Goal: Transaction & Acquisition: Purchase product/service

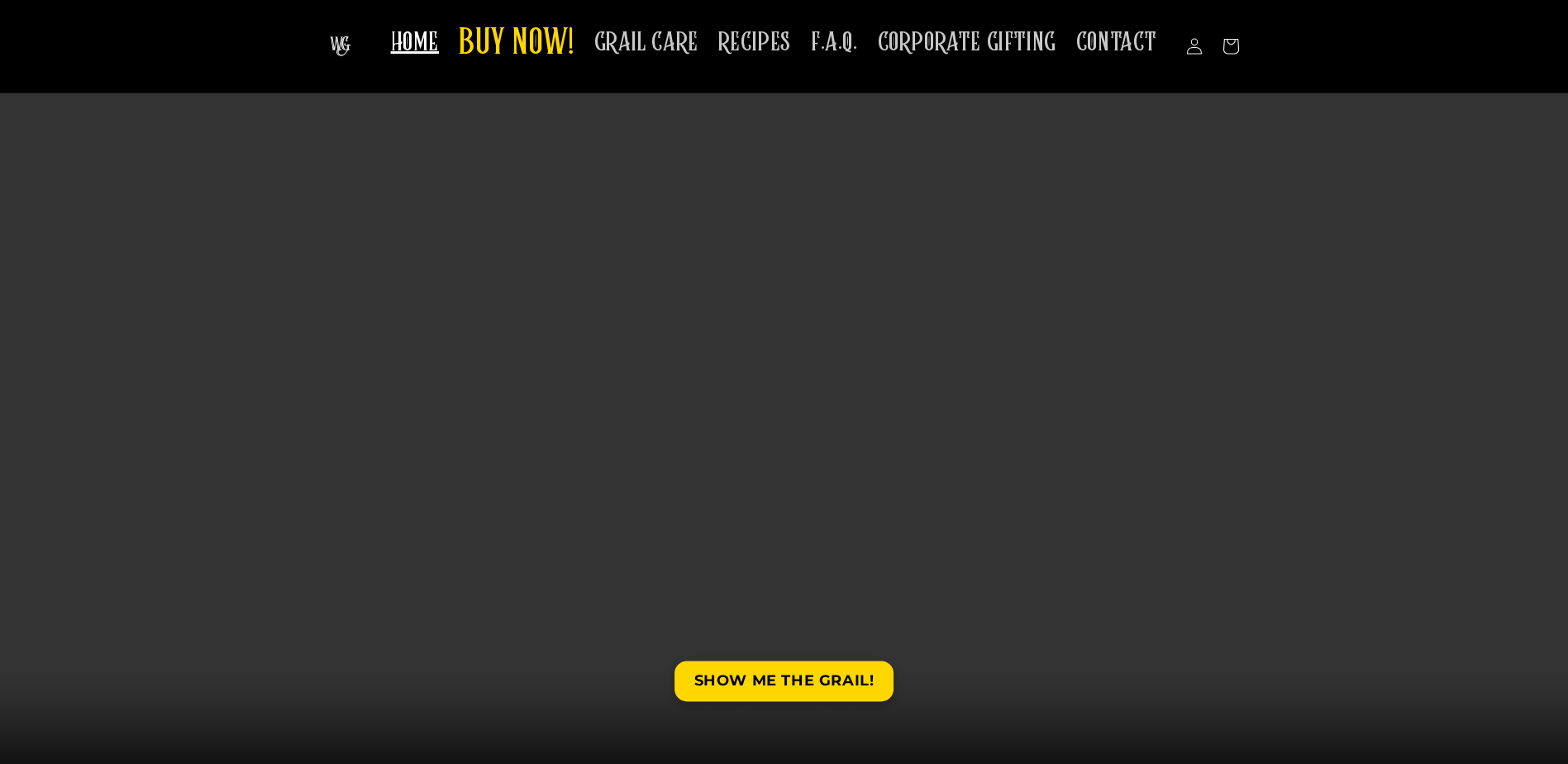
scroll to position [83, 0]
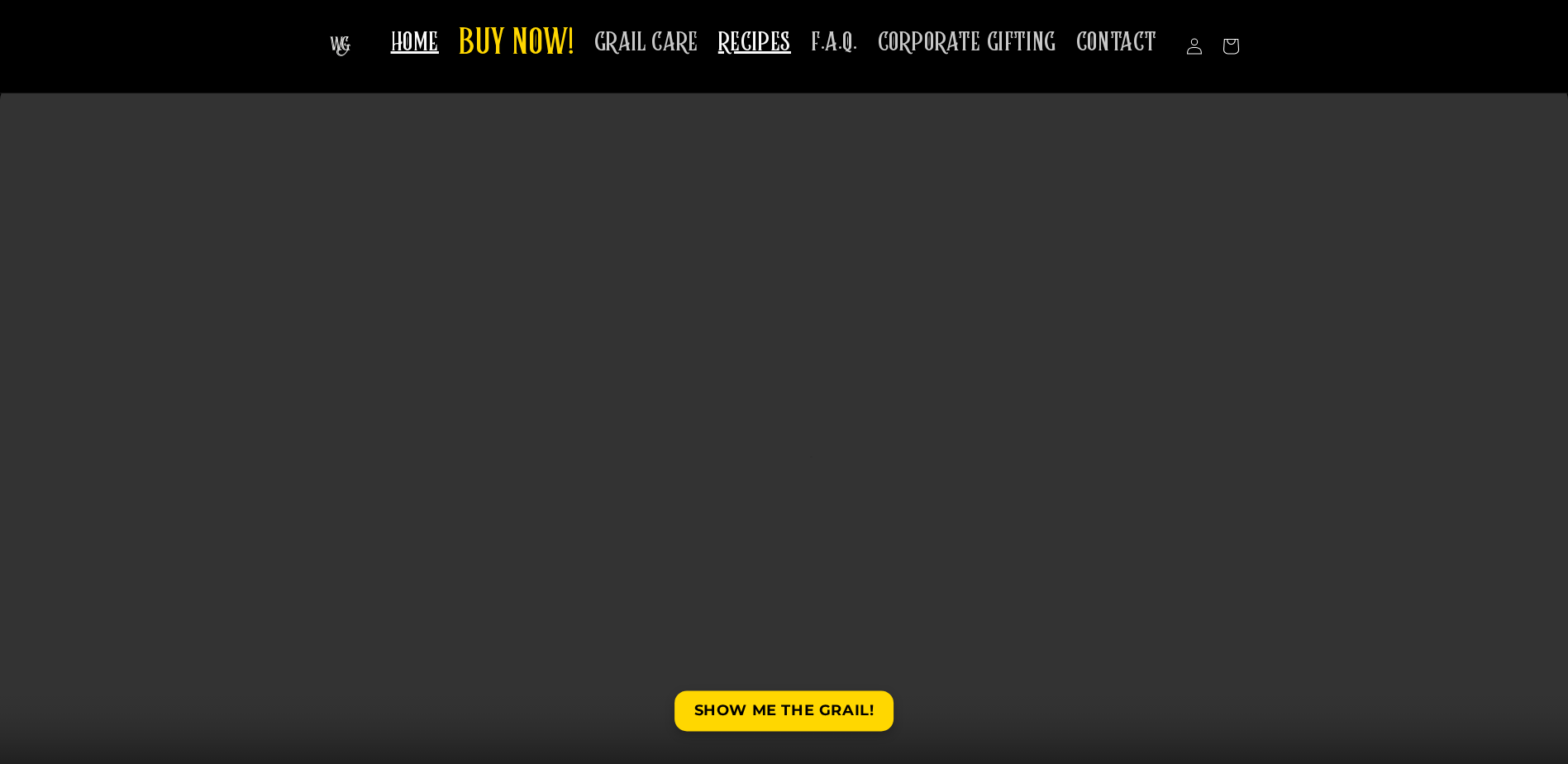
click at [748, 43] on span "RECIPES" at bounding box center [754, 42] width 73 height 33
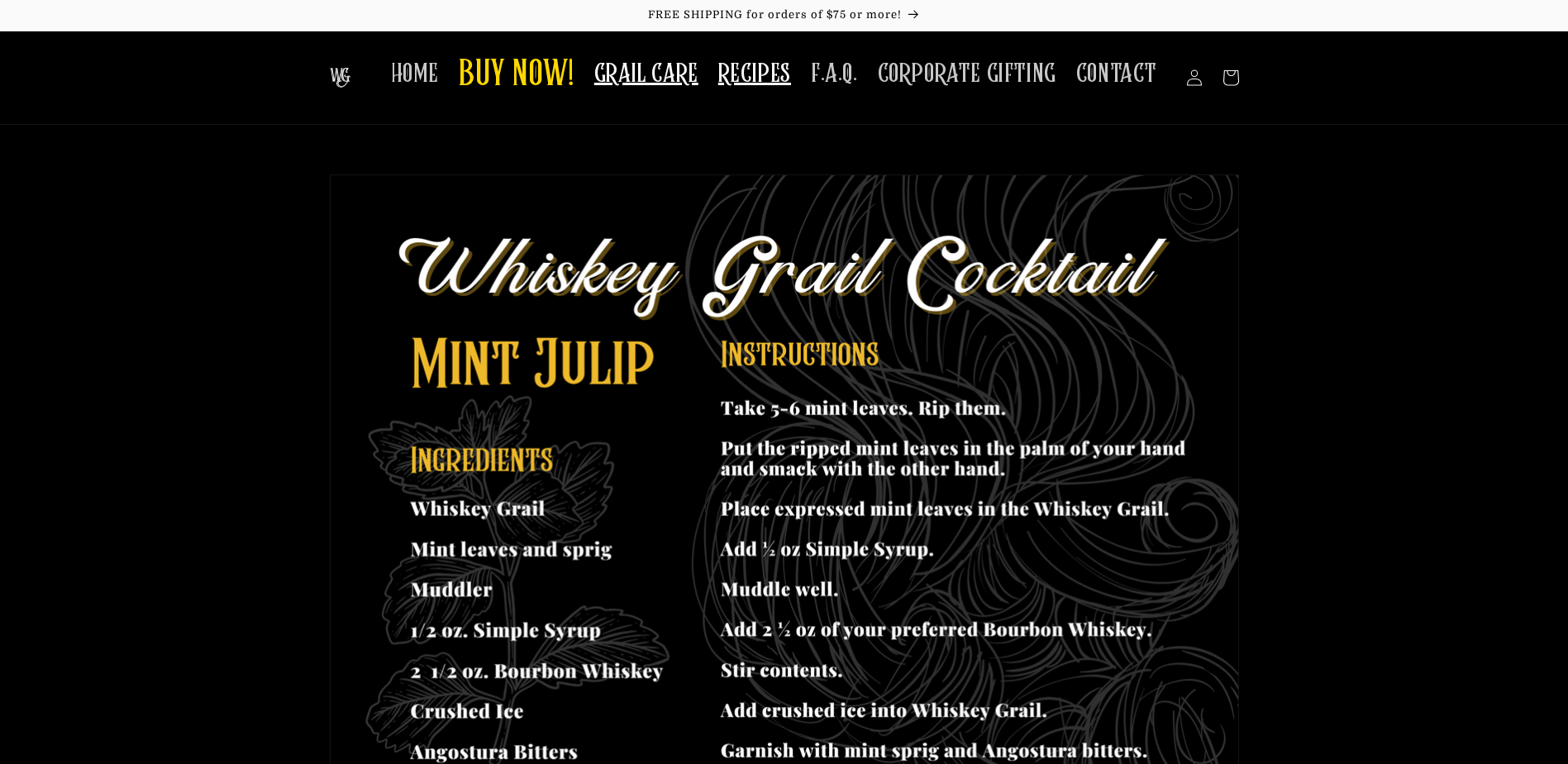
click at [654, 69] on span "GRAIL CARE" at bounding box center [647, 74] width 105 height 33
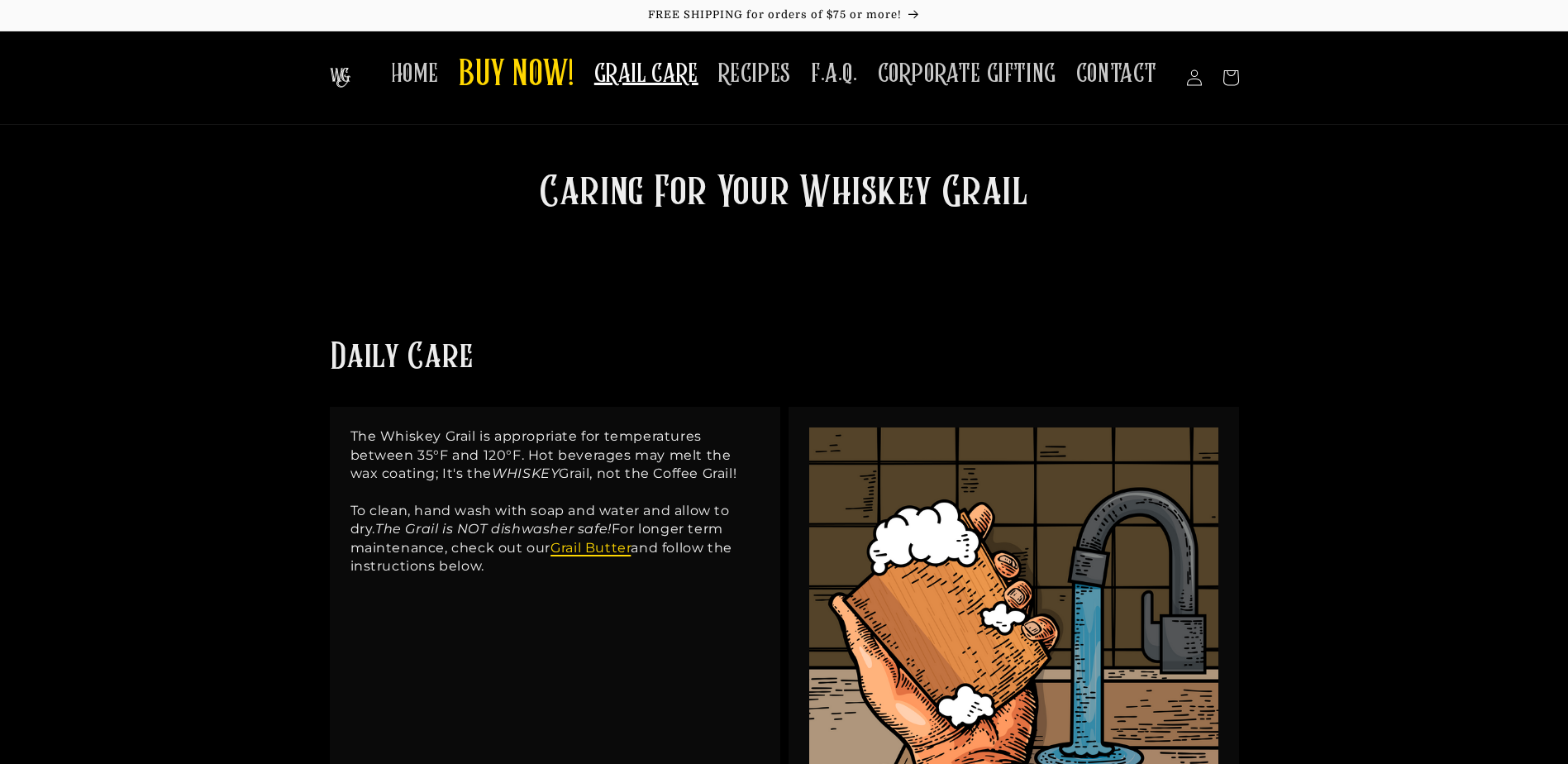
click at [610, 548] on link "Grail Butter" at bounding box center [590, 547] width 80 height 16
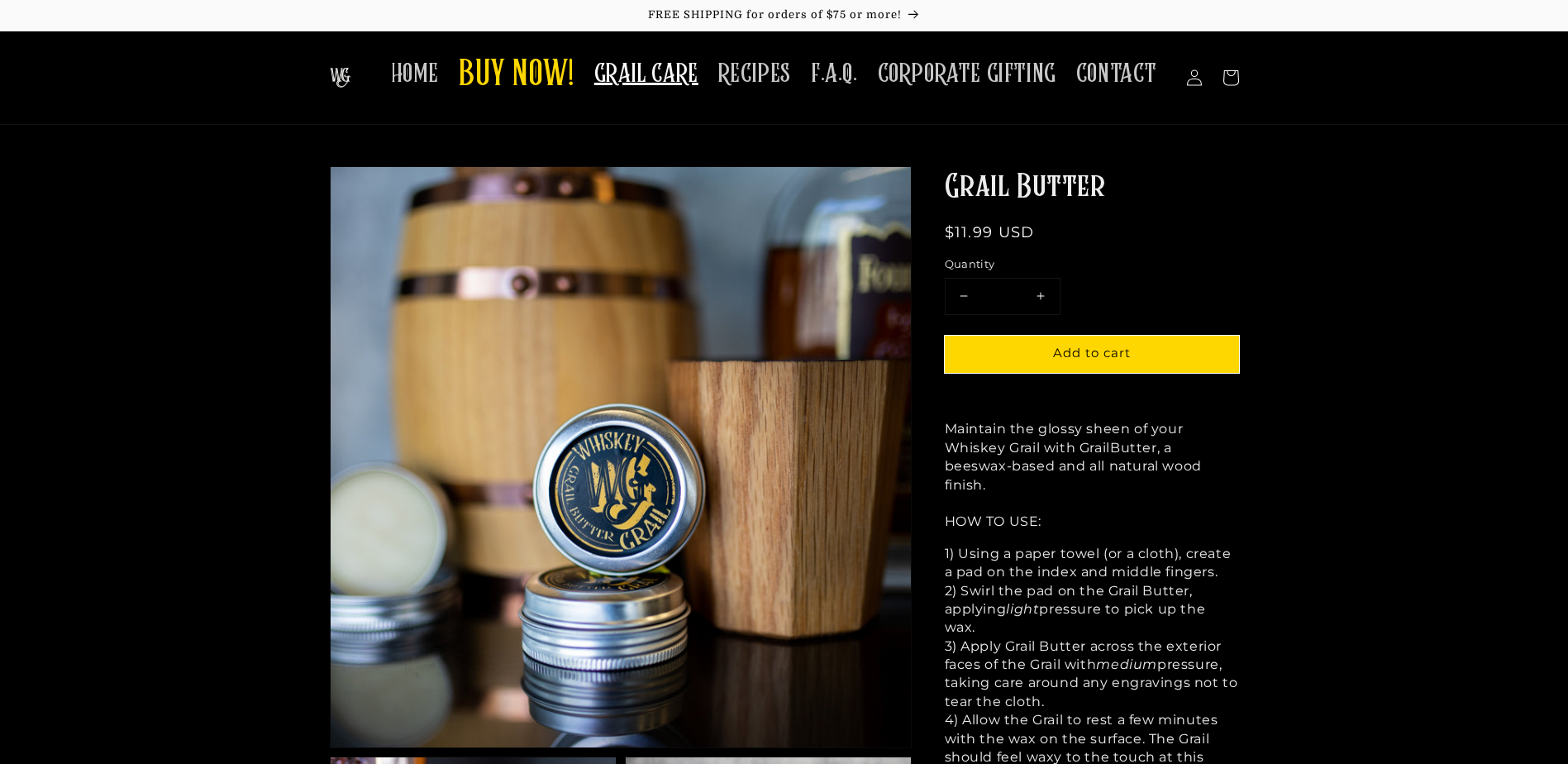
click at [691, 84] on span "GRAIL CARE" at bounding box center [647, 74] width 105 height 33
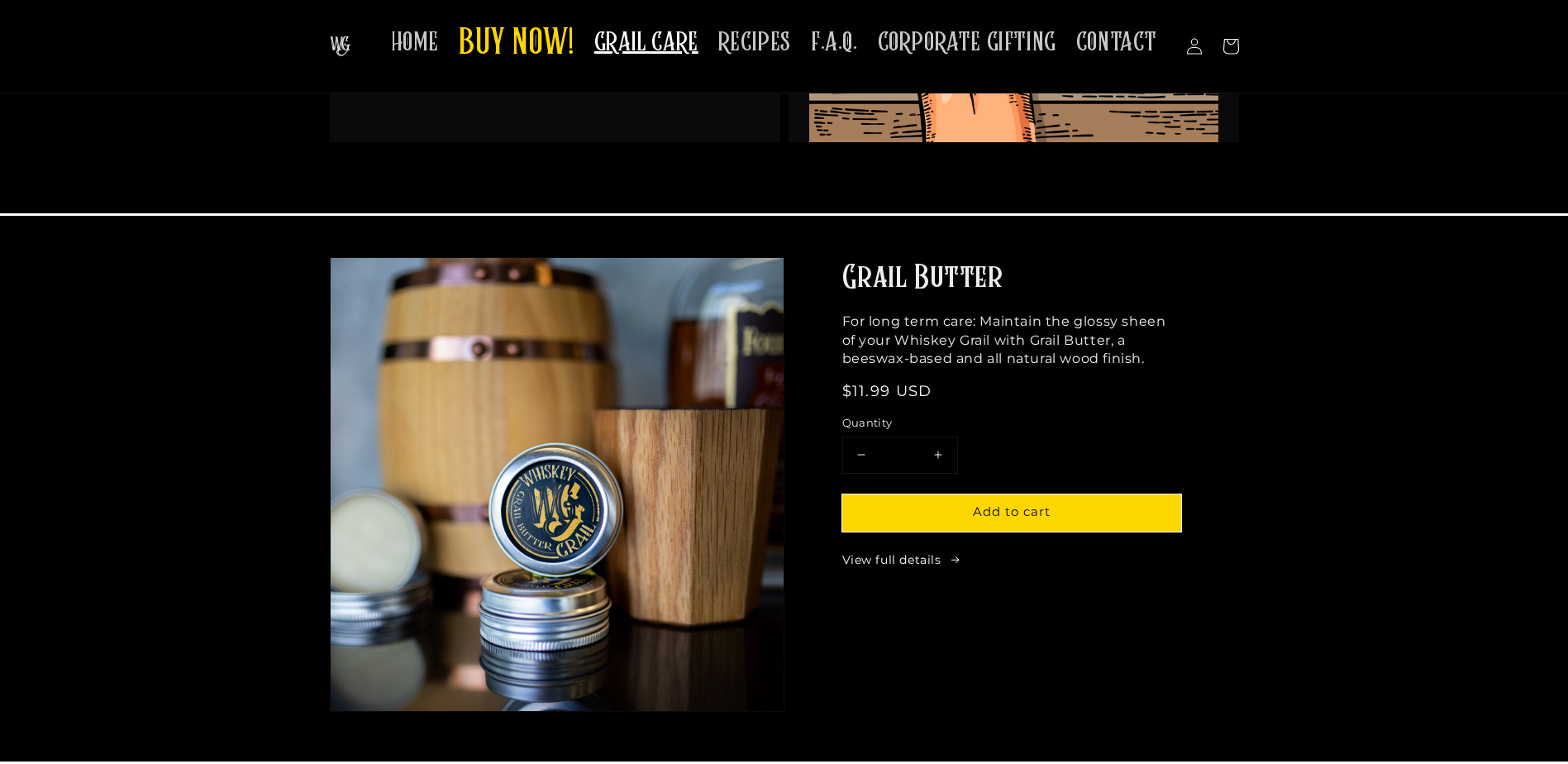
scroll to position [661, 0]
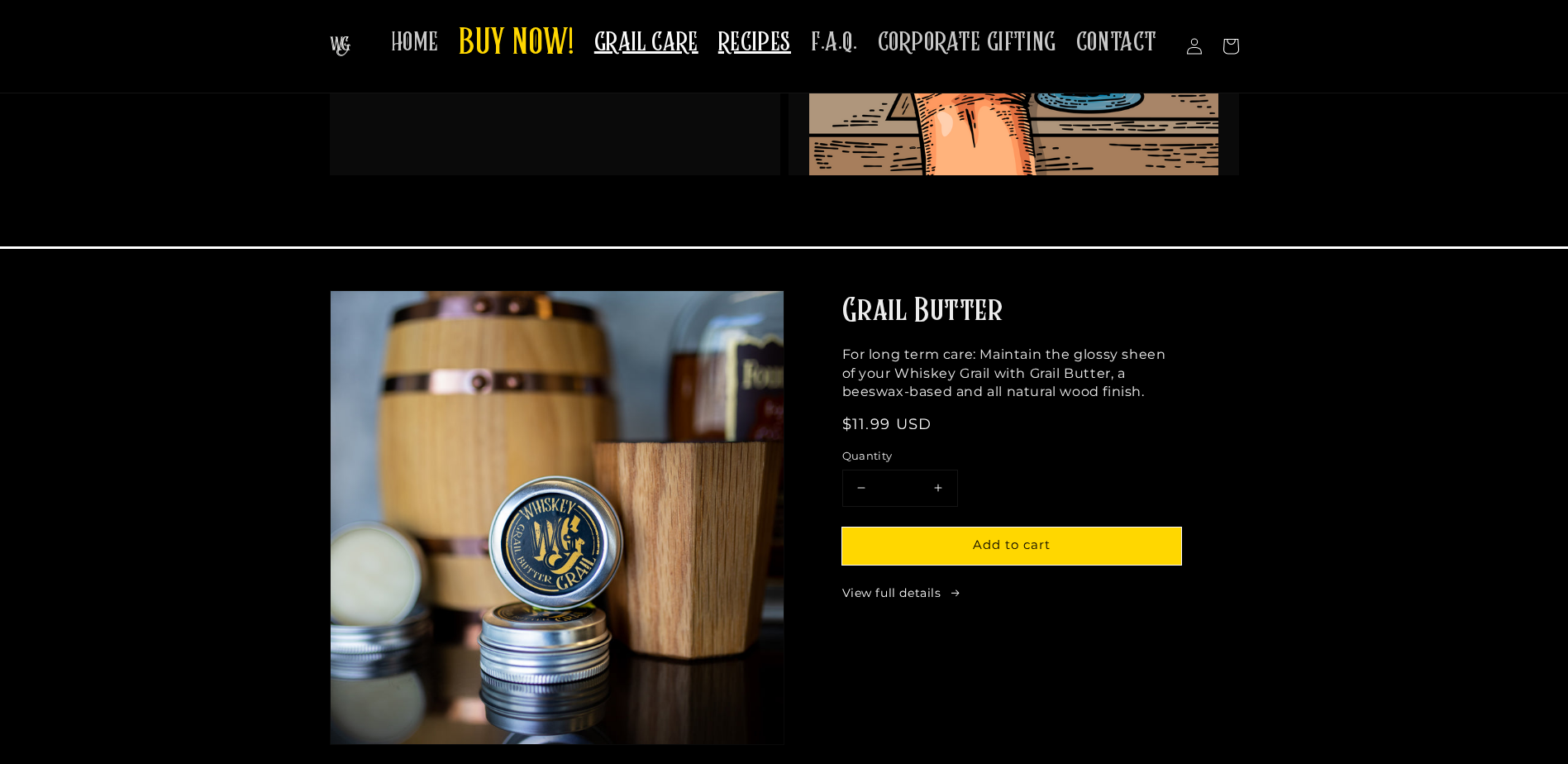
click at [773, 37] on span "RECIPES" at bounding box center [754, 42] width 73 height 33
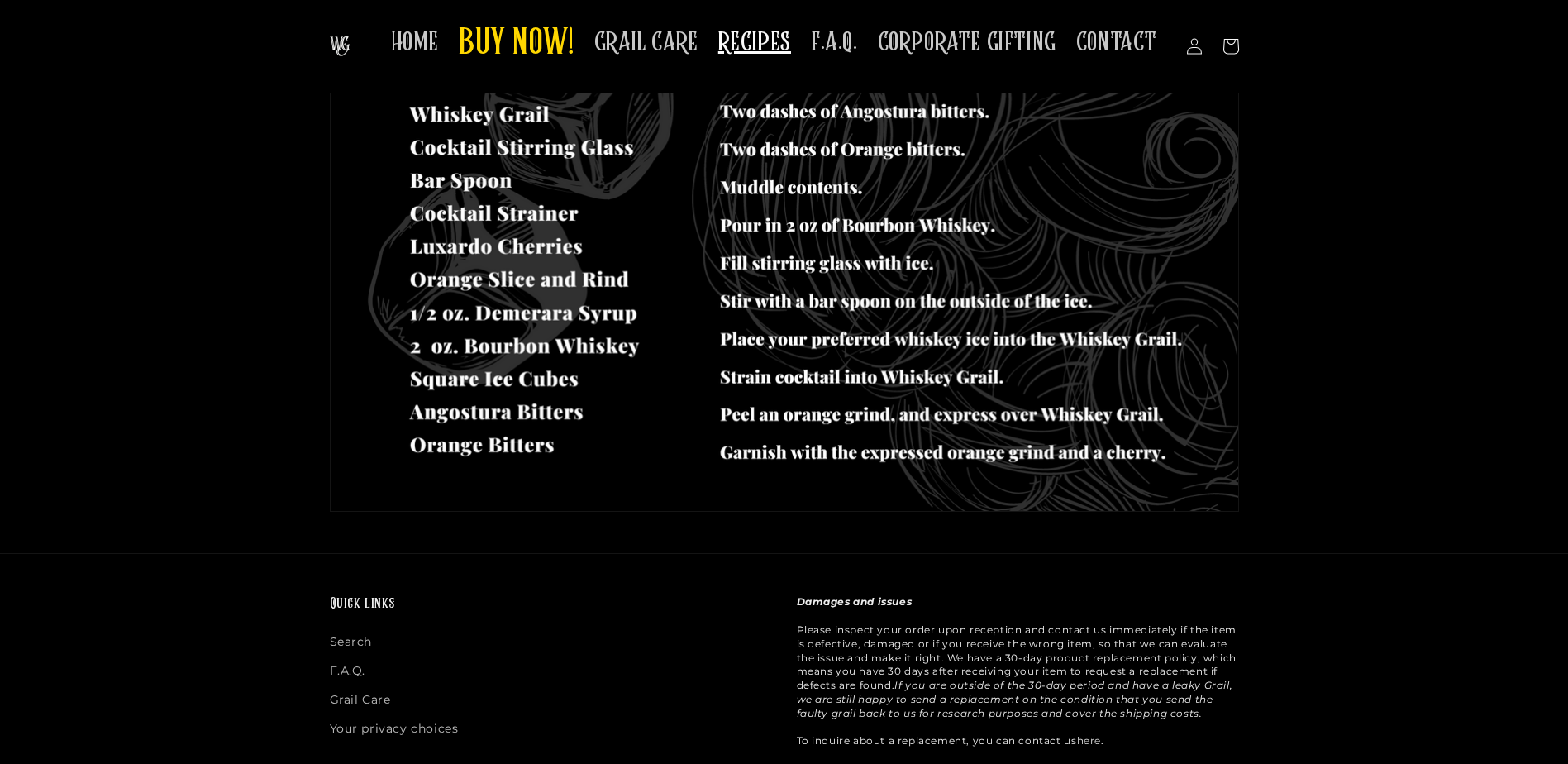
scroll to position [826, 0]
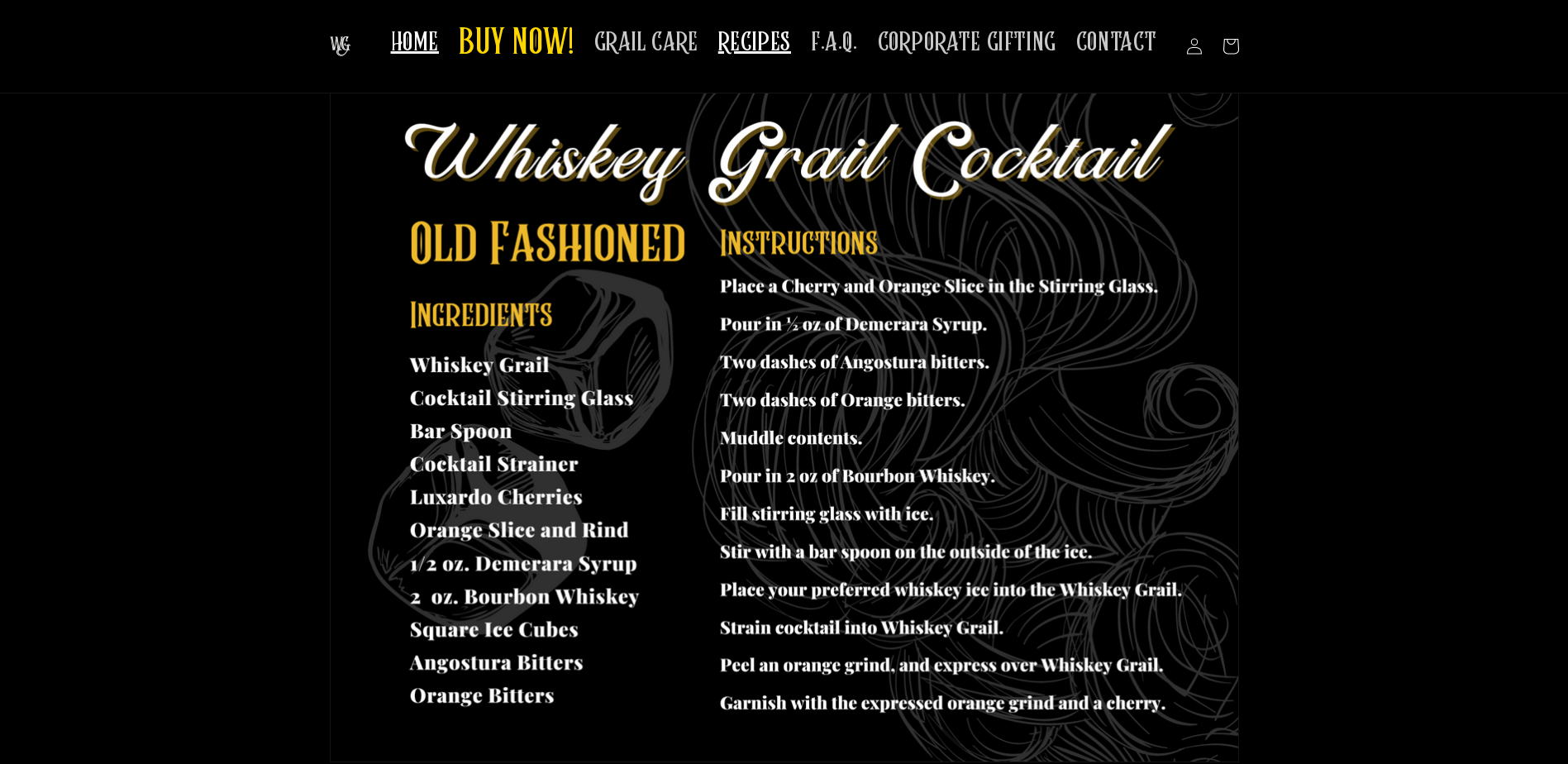
click at [437, 49] on span "HOME" at bounding box center [414, 42] width 48 height 33
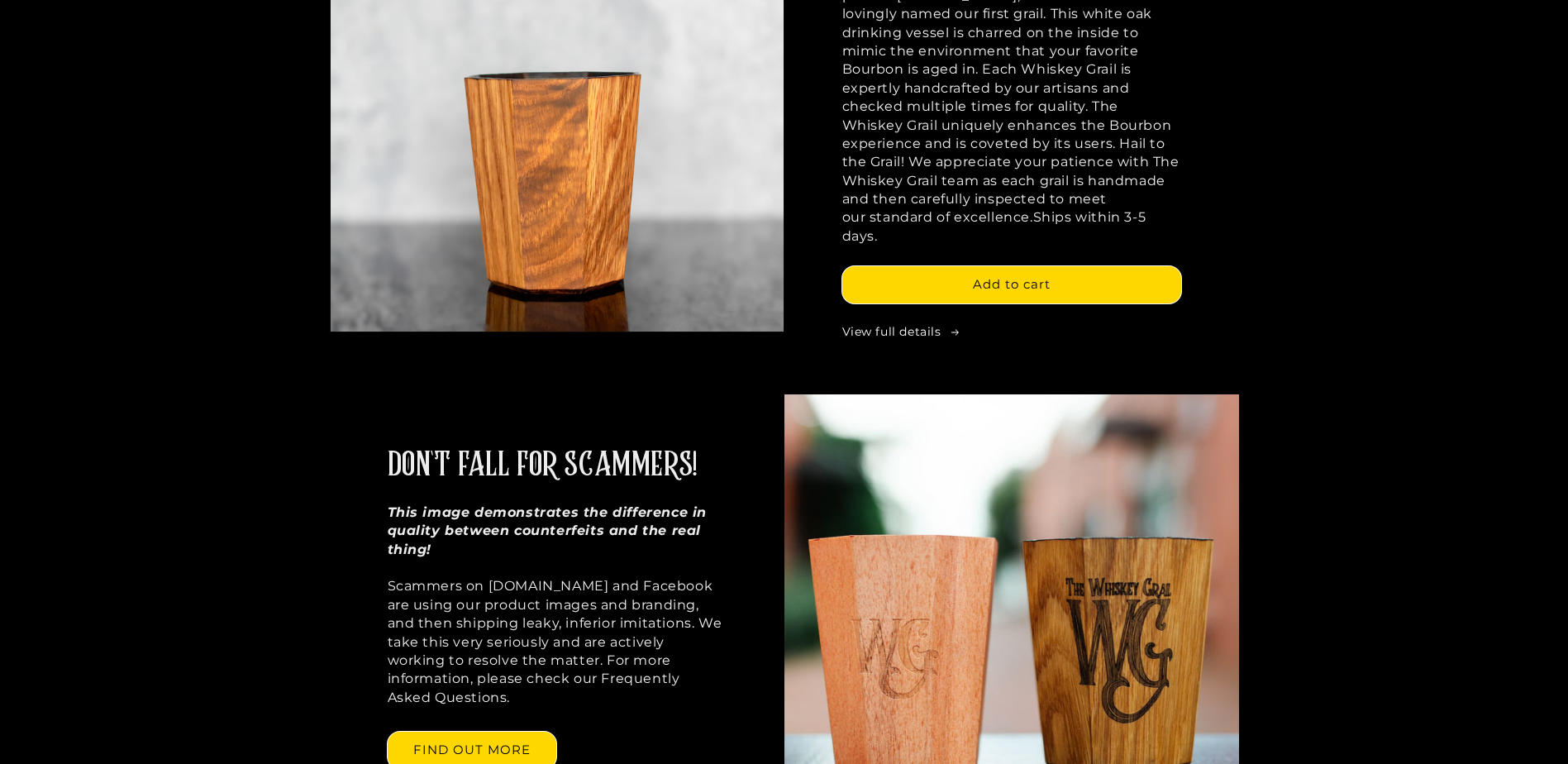
scroll to position [1157, 0]
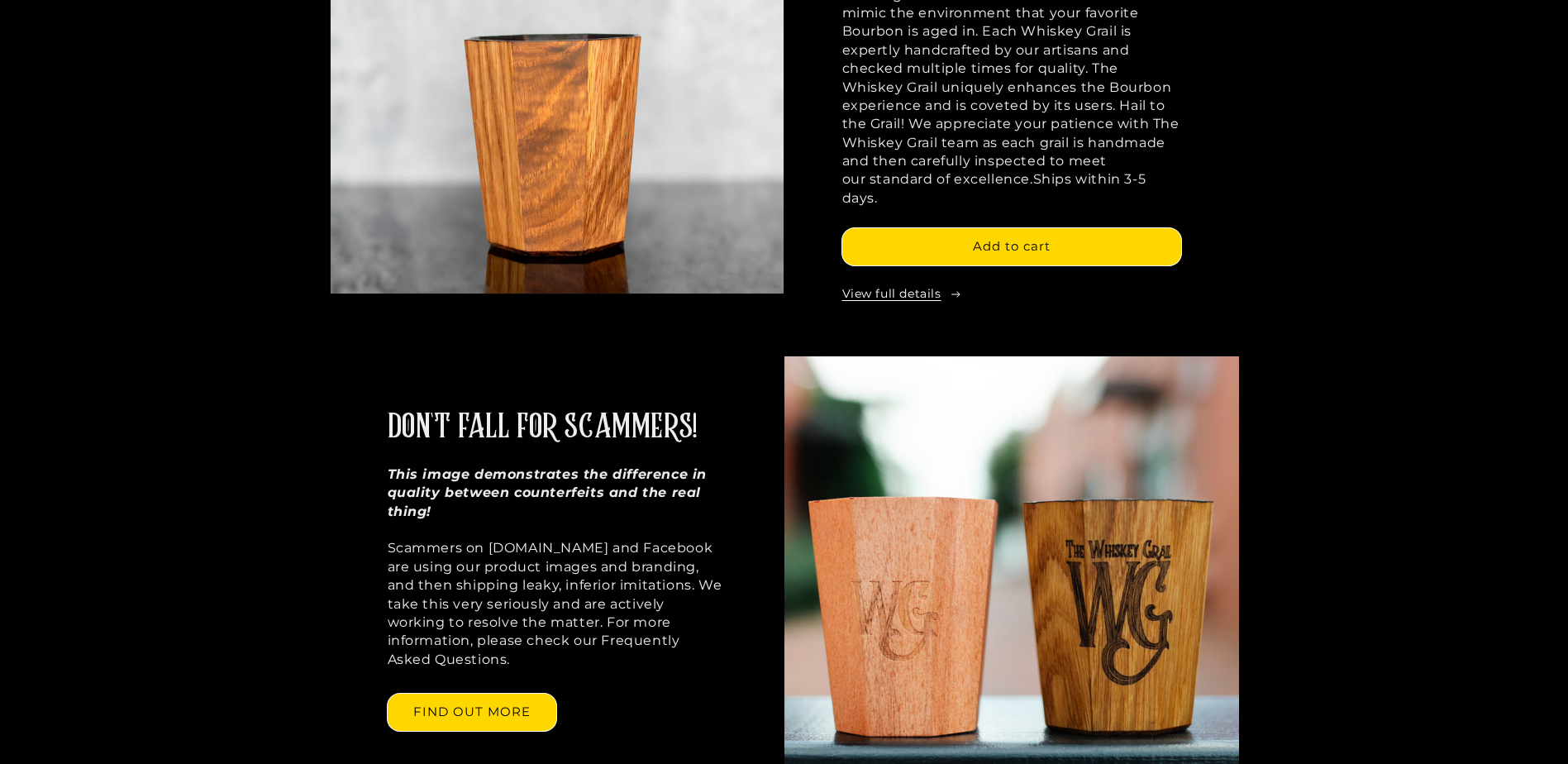
click at [897, 286] on link "View full details" at bounding box center [1012, 294] width 339 height 17
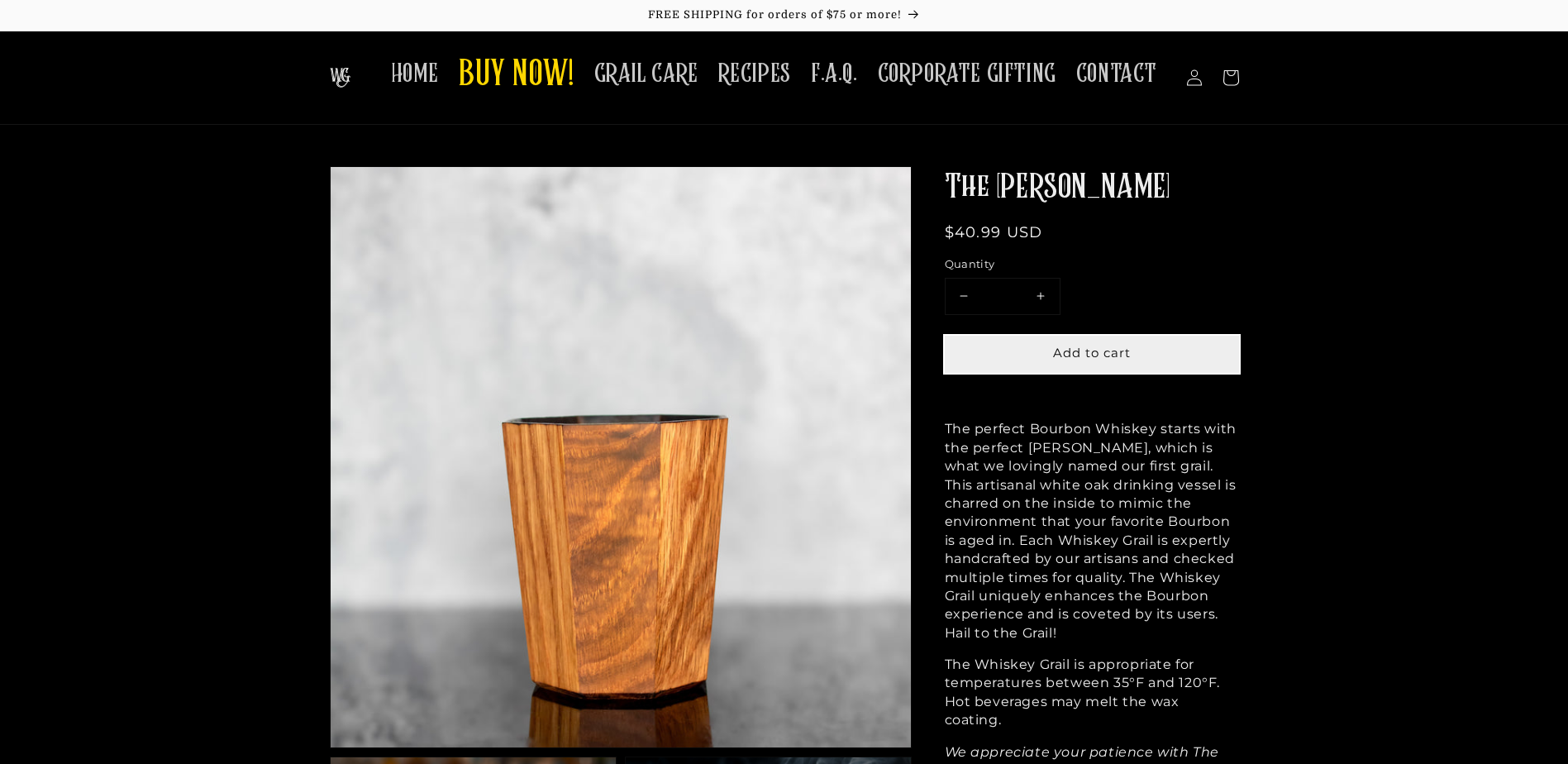
click at [1085, 353] on span "Add to cart" at bounding box center [1092, 353] width 78 height 16
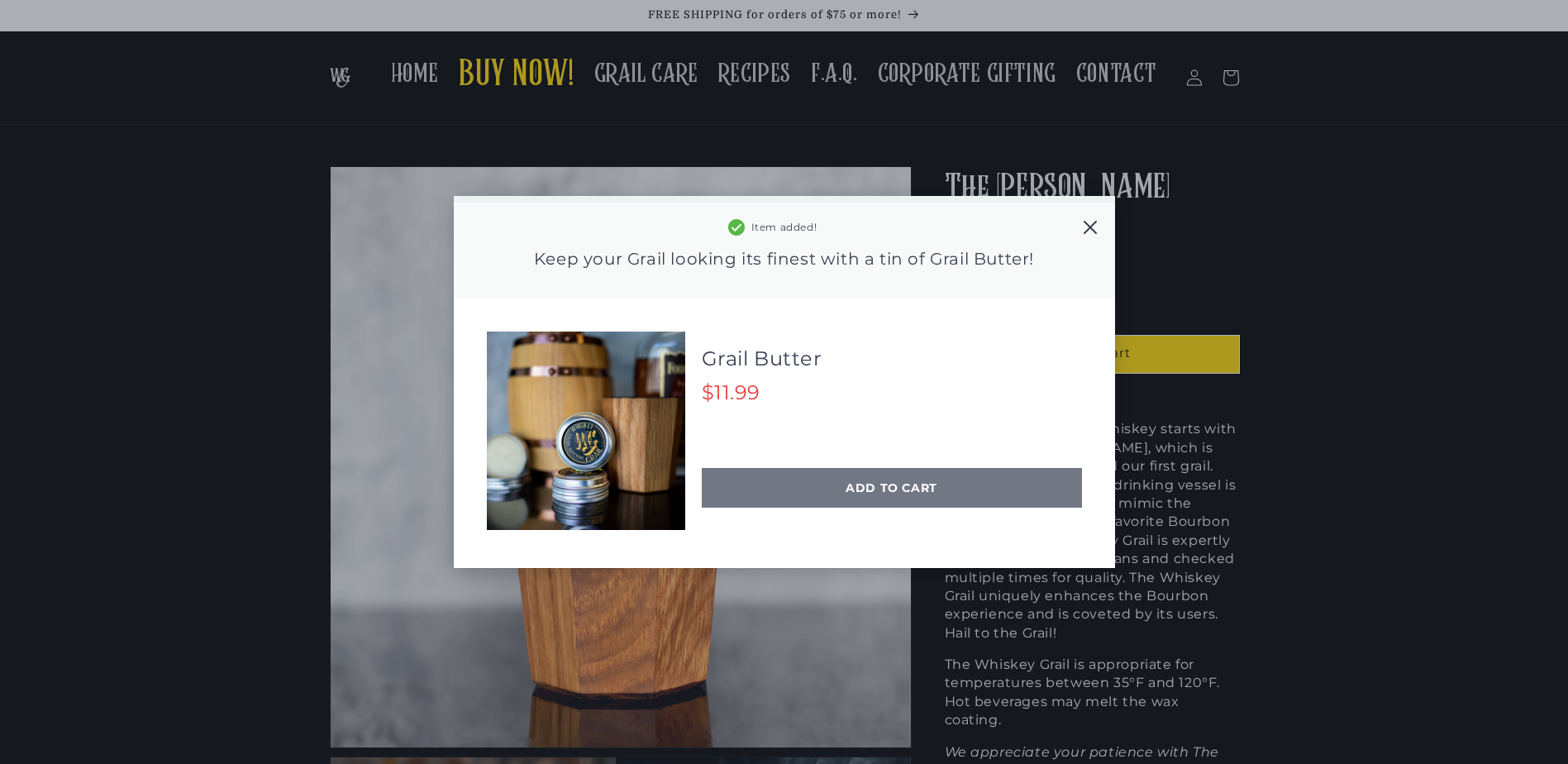
click at [891, 486] on div "ADD TO CART" at bounding box center [892, 487] width 381 height 39
